Goal: Information Seeking & Learning: Find specific fact

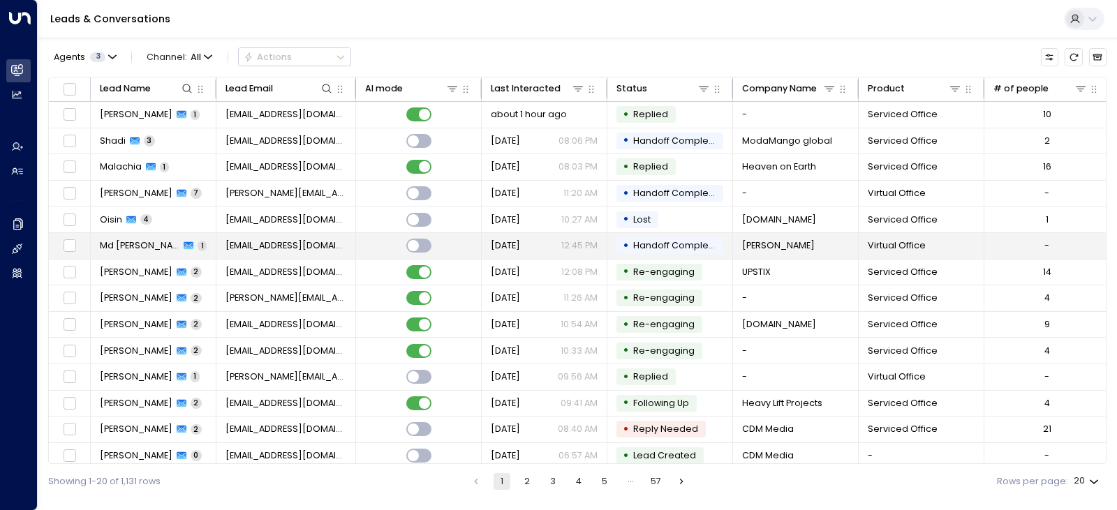
click at [297, 248] on span "[EMAIL_ADDRESS][DOMAIN_NAME]" at bounding box center [285, 245] width 121 height 13
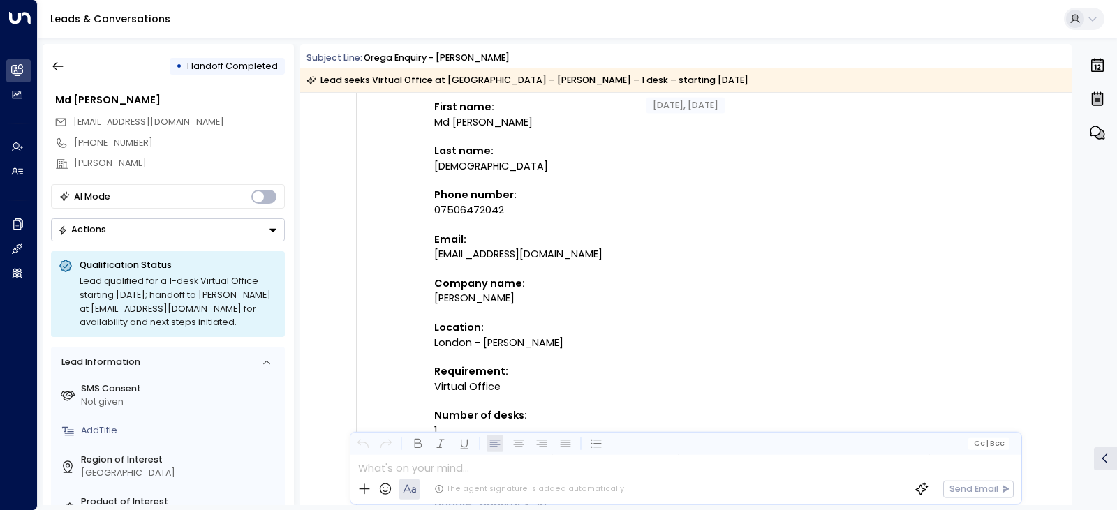
scroll to position [349, 0]
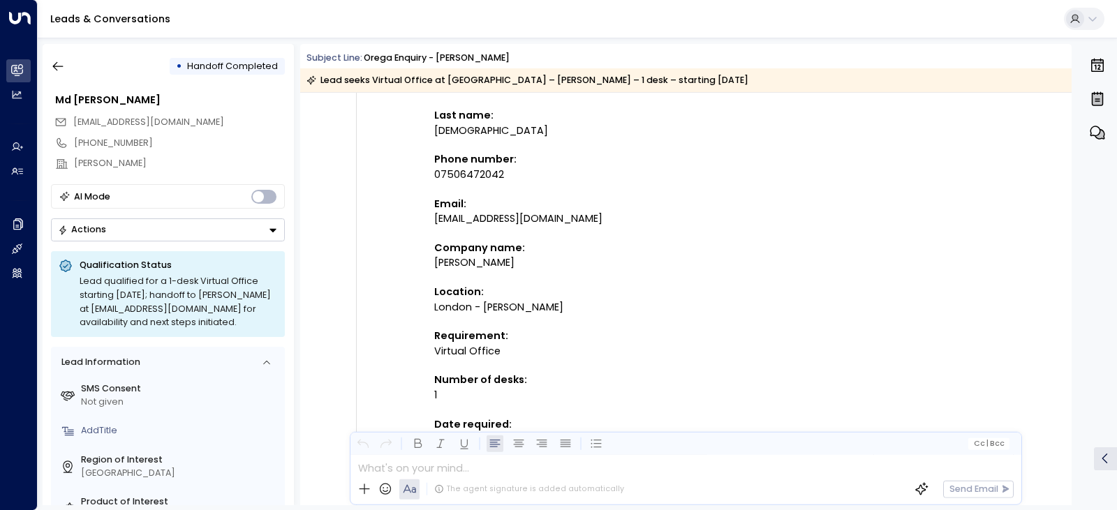
click at [445, 264] on div "[PERSON_NAME]" at bounding box center [608, 262] width 349 height 15
click at [445, 260] on div "[PERSON_NAME]" at bounding box center [608, 262] width 349 height 15
drag, startPoint x: 445, startPoint y: 260, endPoint x: 479, endPoint y: 265, distance: 34.5
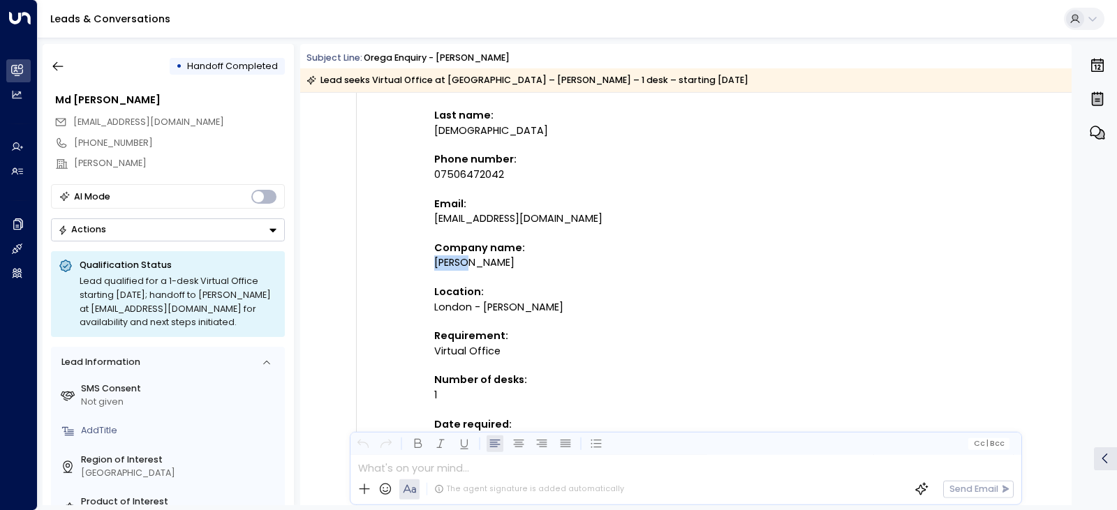
click at [478, 263] on div "[PERSON_NAME]" at bounding box center [608, 262] width 349 height 15
click at [461, 255] on div "[PERSON_NAME]" at bounding box center [608, 262] width 349 height 15
click at [462, 260] on div "[PERSON_NAME]" at bounding box center [608, 262] width 349 height 15
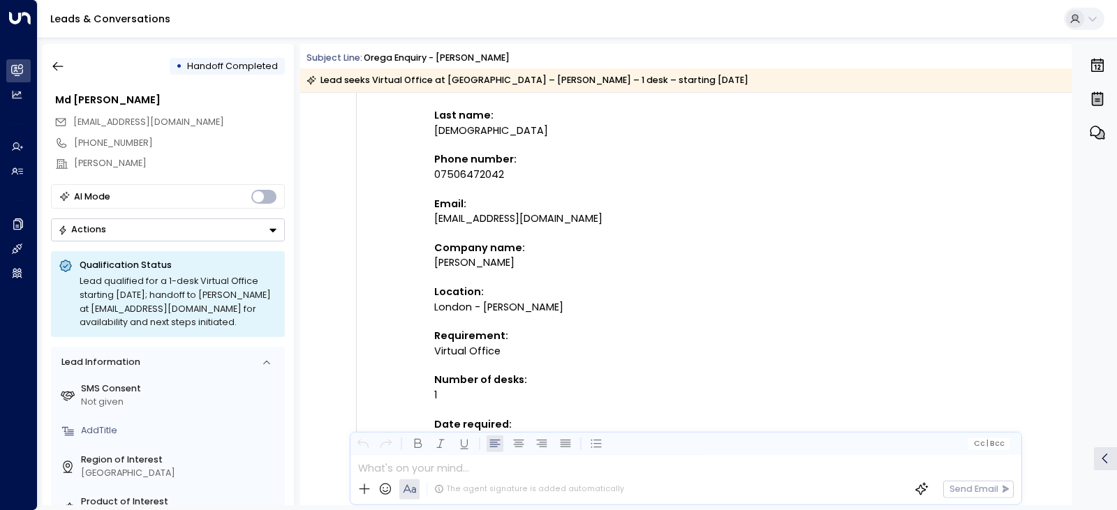
copy div "u"
drag, startPoint x: 461, startPoint y: 306, endPoint x: 551, endPoint y: 318, distance: 90.8
click at [551, 318] on td "New submission on HubSpot Form "Contact us (header)" Page submitted on: Virtual…" at bounding box center [608, 325] width 349 height 745
